Goal: Obtain resource: Download file/media

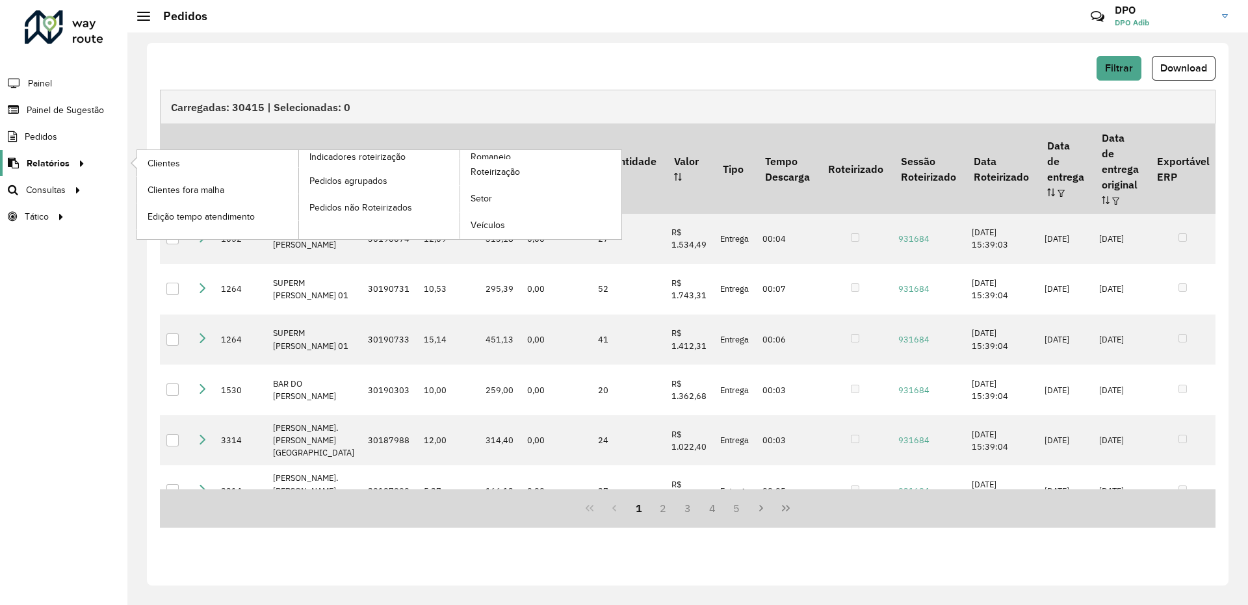
click at [51, 161] on span "Relatórios" at bounding box center [48, 164] width 43 height 14
click at [369, 158] on span "Indicadores roteirização" at bounding box center [359, 157] width 101 height 14
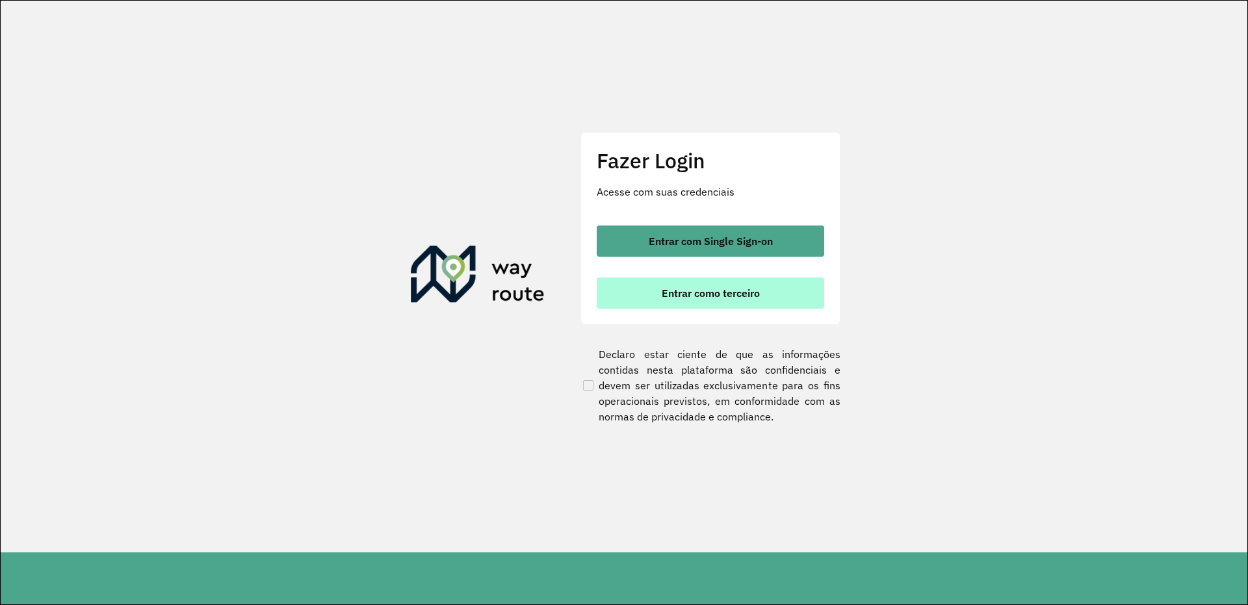
click at [713, 290] on span "Entrar como terceiro" at bounding box center [711, 293] width 98 height 10
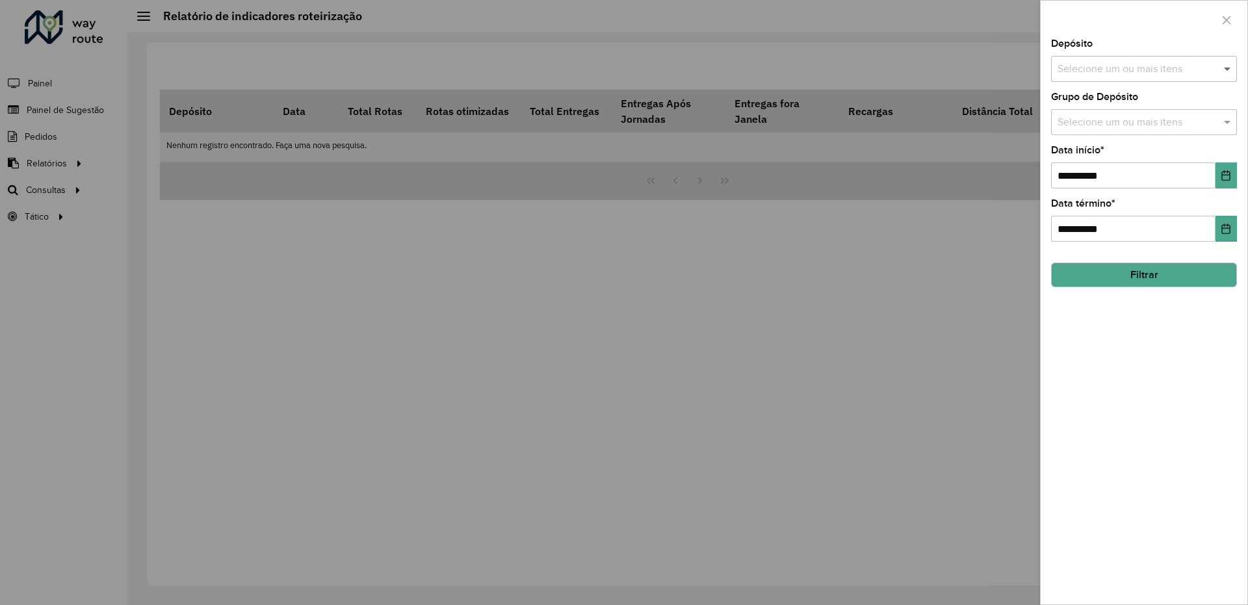
click at [1224, 74] on span at bounding box center [1229, 69] width 16 height 16
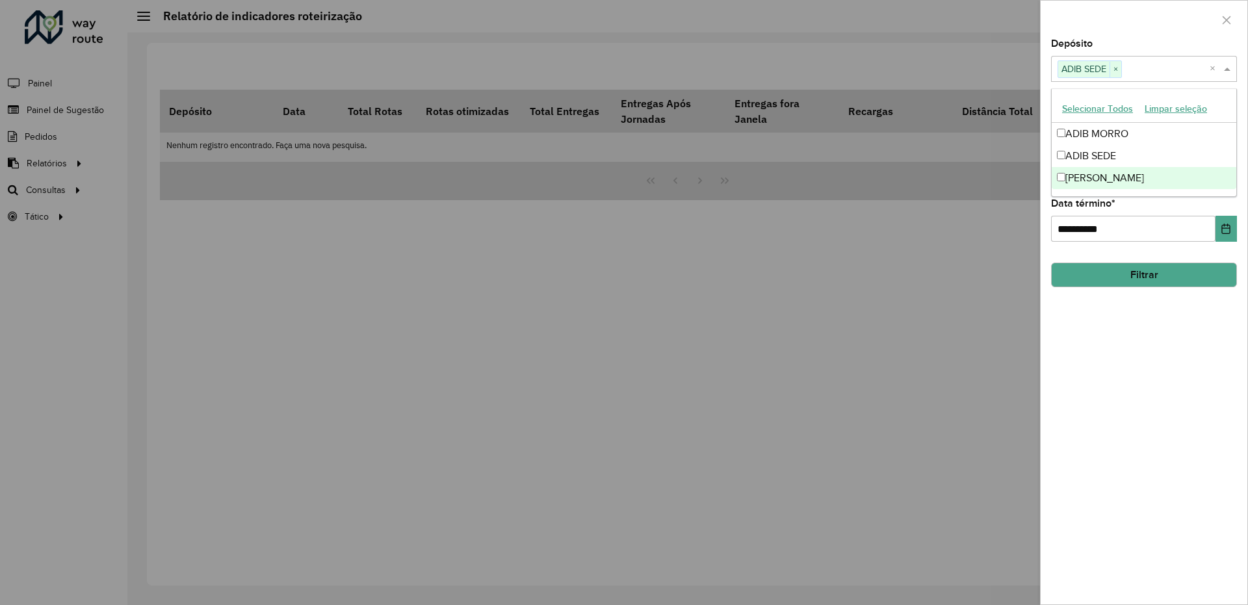
click at [1092, 293] on div "**********" at bounding box center [1144, 322] width 207 height 566
click at [1224, 182] on button "Choose Date" at bounding box center [1226, 176] width 21 height 26
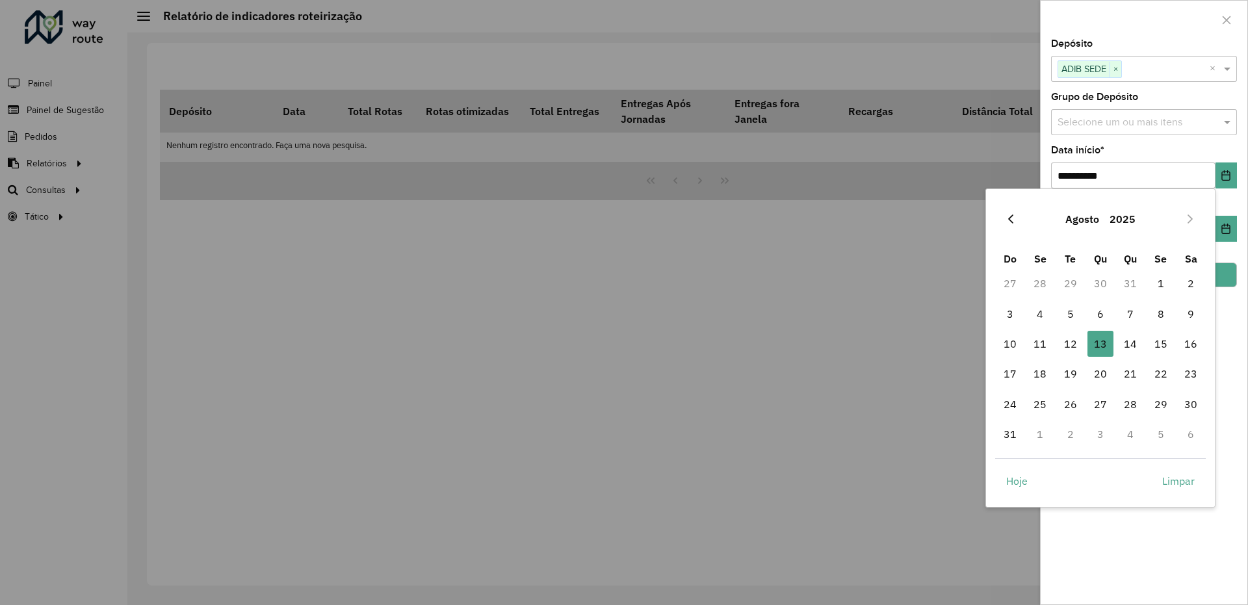
click at [1014, 220] on icon "Previous Month" at bounding box center [1011, 219] width 10 height 10
click at [1066, 278] on span "1" at bounding box center [1071, 283] width 26 height 26
type input "**********"
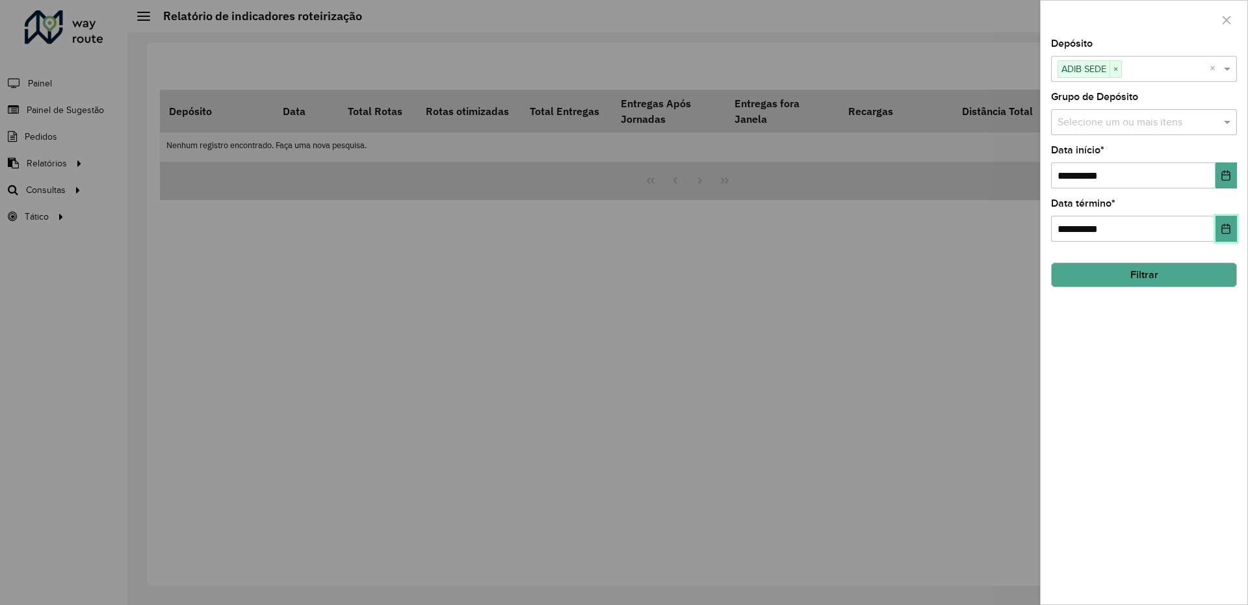
click at [1220, 231] on button "Choose Date" at bounding box center [1226, 229] width 21 height 26
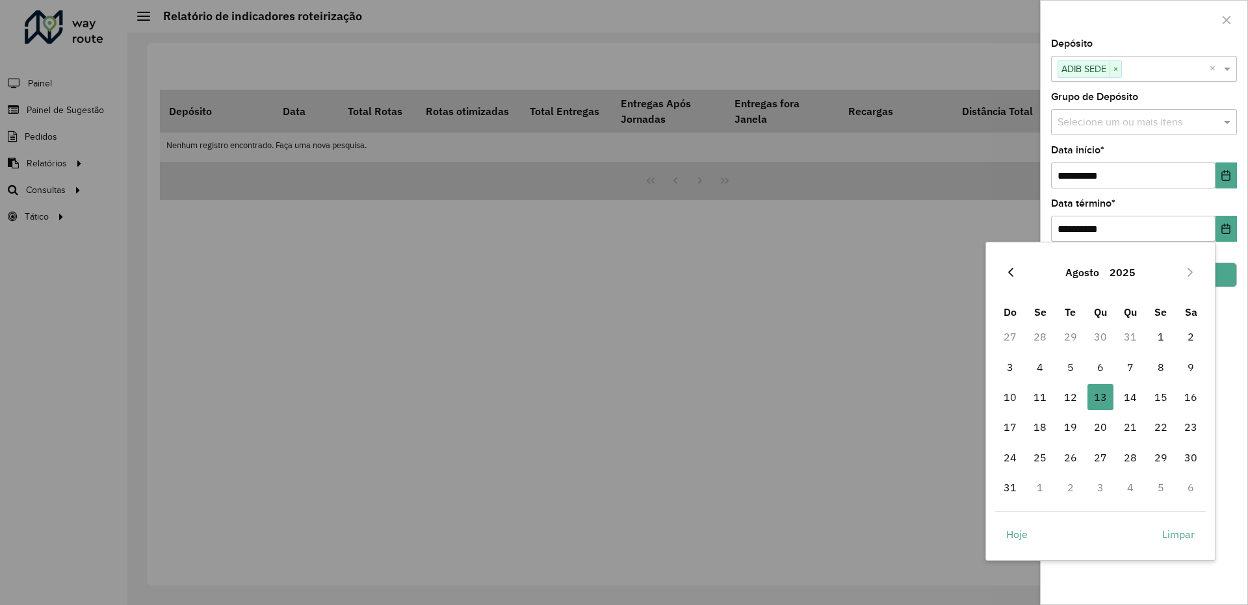
click at [1005, 276] on button "Previous Month" at bounding box center [1011, 272] width 21 height 21
click at [1129, 462] on span "31" at bounding box center [1131, 458] width 26 height 26
type input "**********"
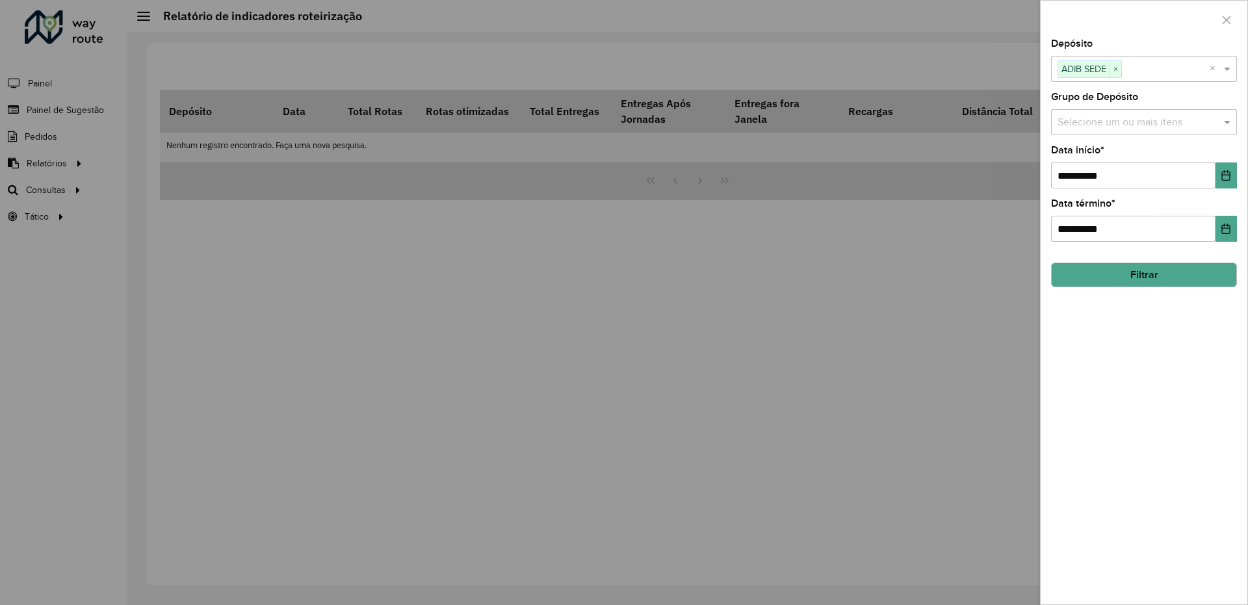
click at [1118, 278] on button "Filtrar" at bounding box center [1144, 275] width 186 height 25
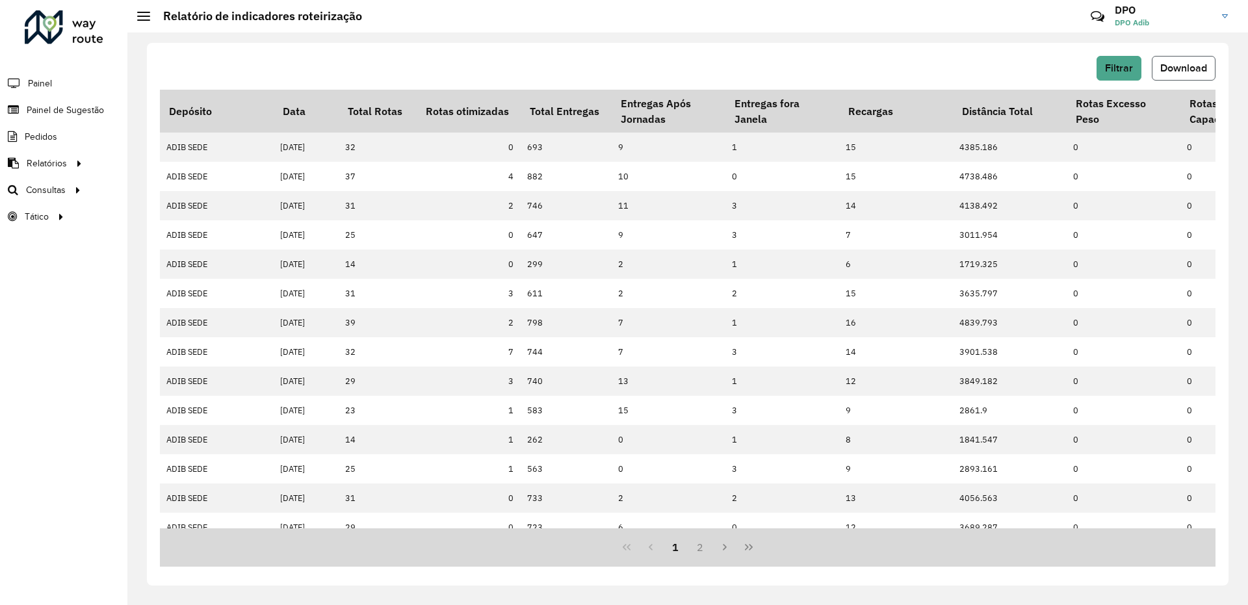
click at [1175, 72] on span "Download" at bounding box center [1184, 67] width 47 height 11
drag, startPoint x: 96, startPoint y: 466, endPoint x: 84, endPoint y: 508, distance: 44.0
click at [96, 466] on div "Roteirizador AmbevTech Painel Painel de Sugestão Pedidos Relatórios Clientes Cl…" at bounding box center [63, 302] width 127 height 605
